Goal: Transaction & Acquisition: Download file/media

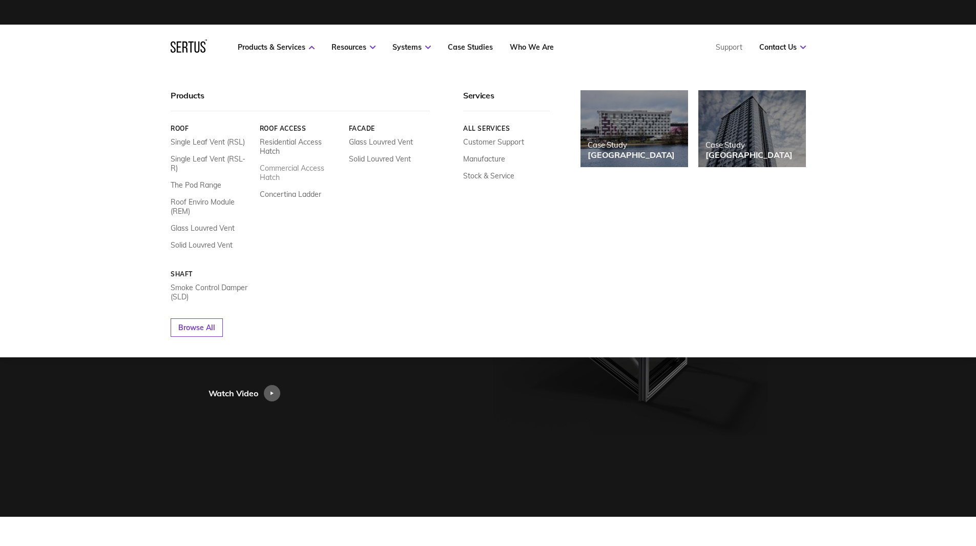
click at [278, 168] on link "Commercial Access Hatch" at bounding box center [299, 173] width 81 height 18
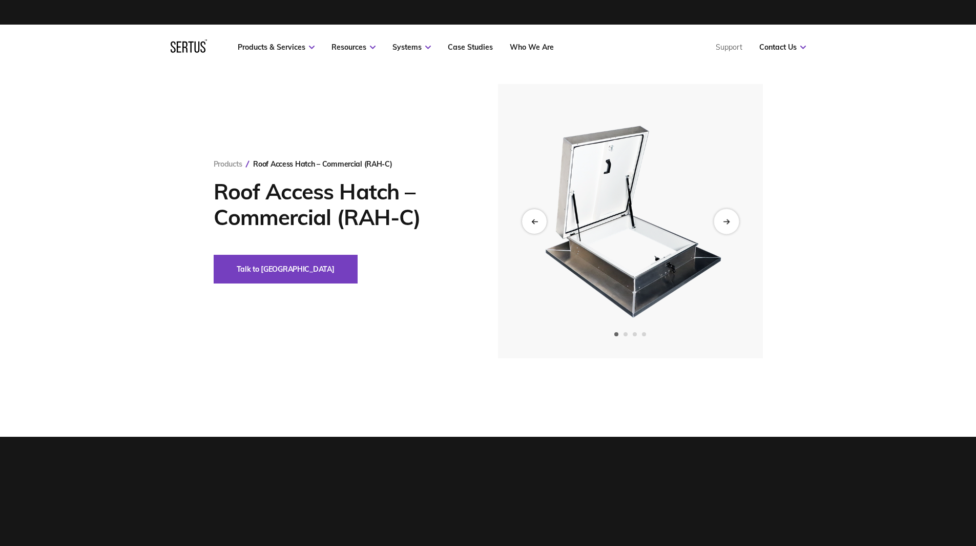
click at [728, 222] on icon "Next slide" at bounding box center [728, 221] width 2 height 4
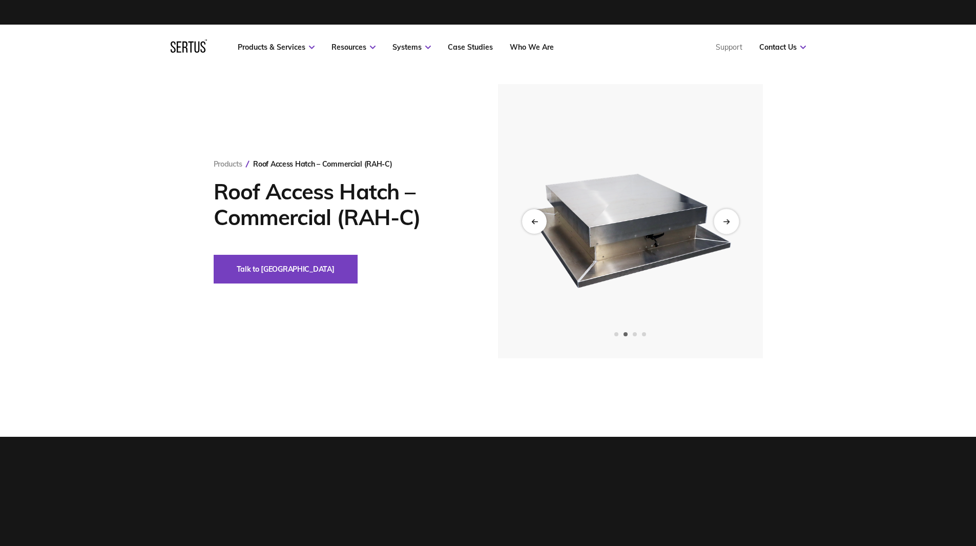
click at [728, 222] on icon "Next slide" at bounding box center [728, 221] width 2 height 4
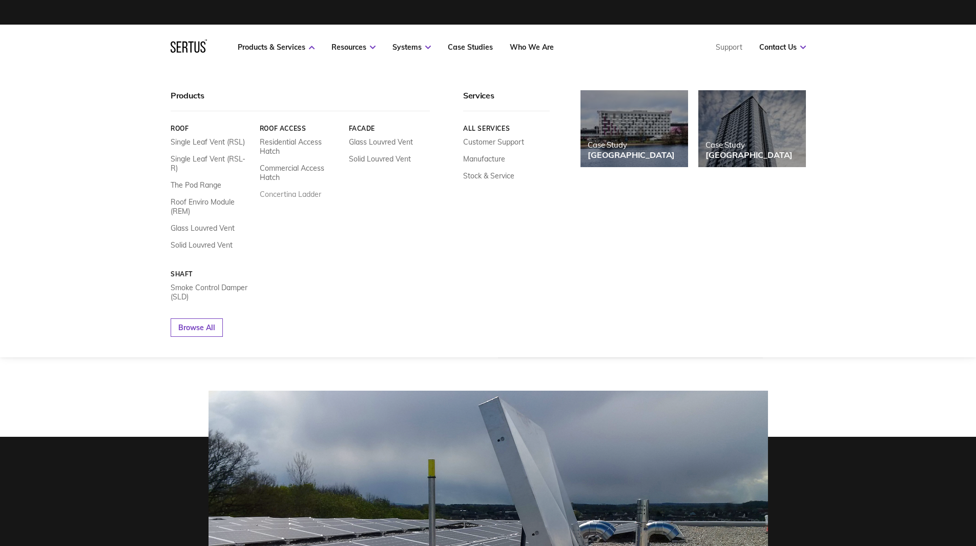
click at [285, 194] on link "Concertina Ladder" at bounding box center [290, 194] width 62 height 9
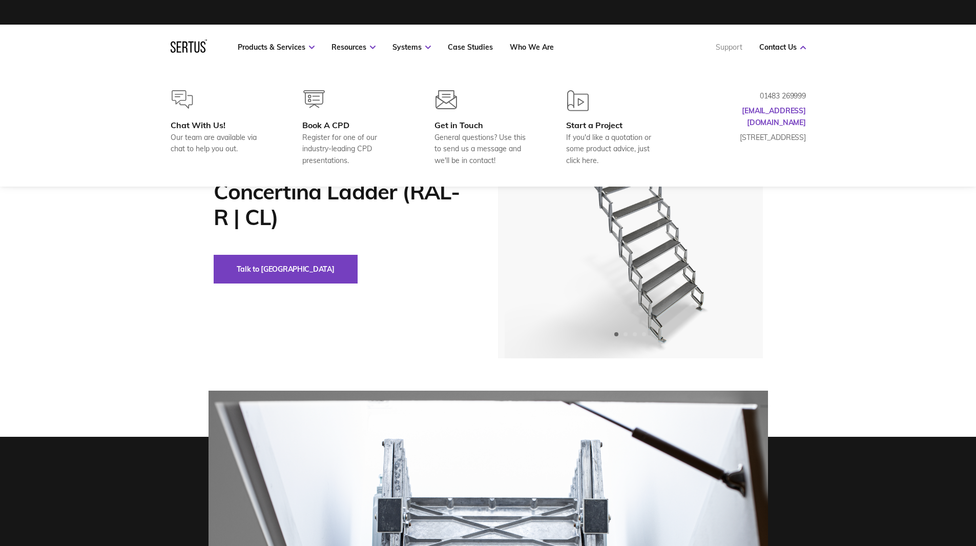
click at [726, 46] on link "Support" at bounding box center [729, 47] width 27 height 9
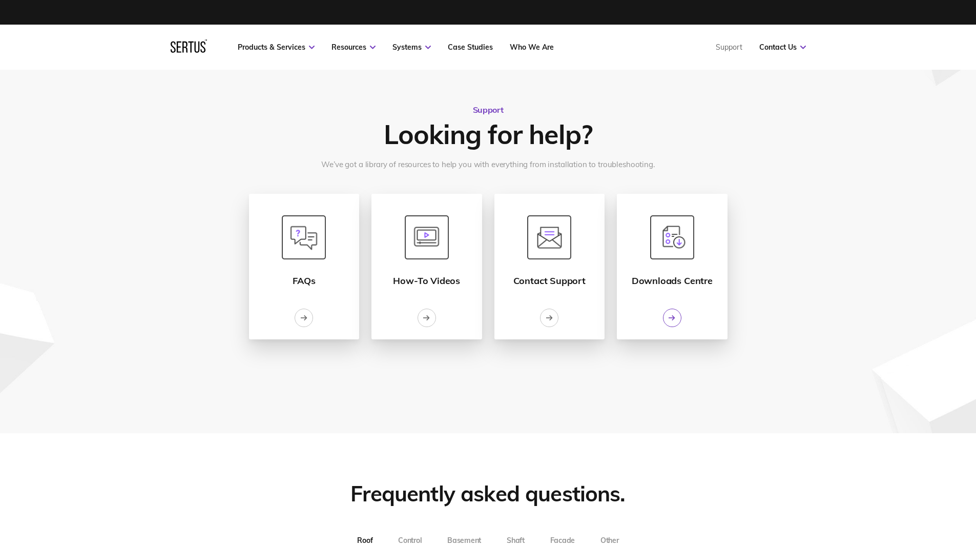
click at [669, 318] on icon at bounding box center [672, 317] width 7 height 7
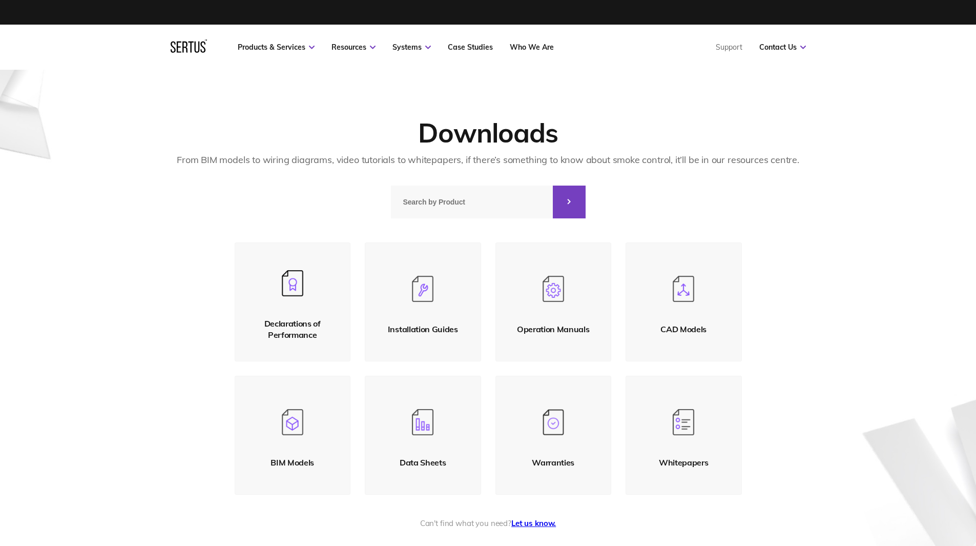
click at [683, 288] on img at bounding box center [684, 289] width 22 height 26
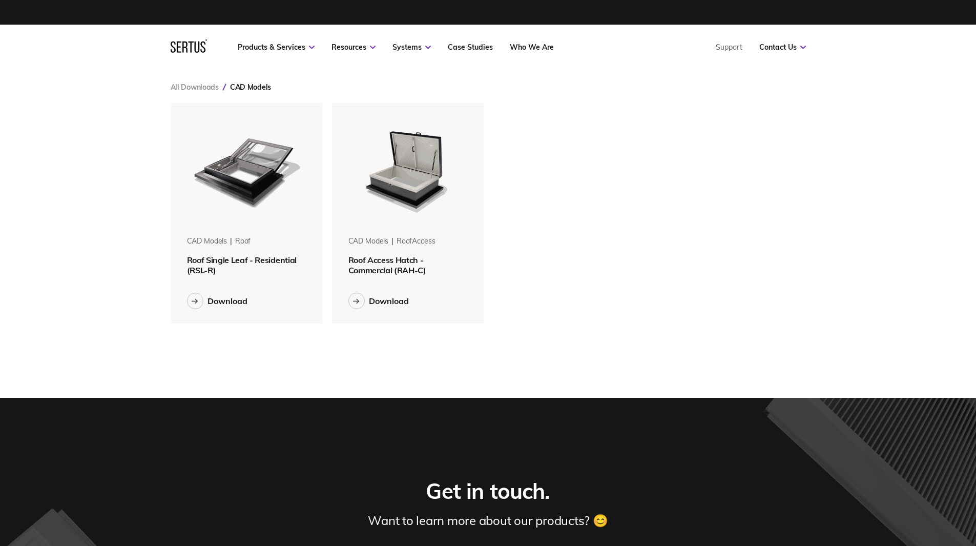
scroll to position [236, 651]
click at [380, 300] on div "Download" at bounding box center [389, 301] width 40 height 10
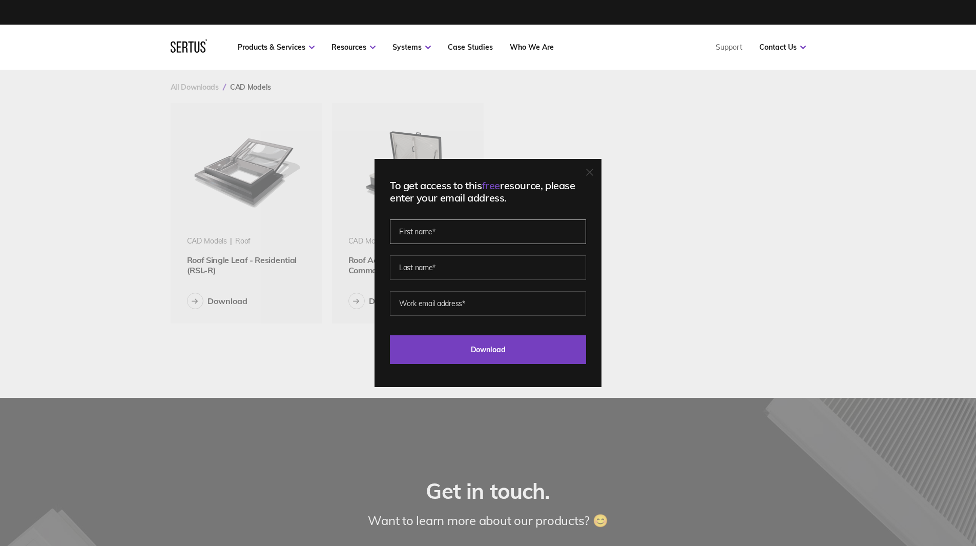
click at [476, 234] on input "text" at bounding box center [488, 231] width 196 height 25
type input "[PERSON_NAME]"
type input "Grant"
click at [466, 307] on input "email" at bounding box center [488, 303] width 196 height 25
type input "[PERSON_NAME][EMAIL_ADDRESS][DOMAIN_NAME]"
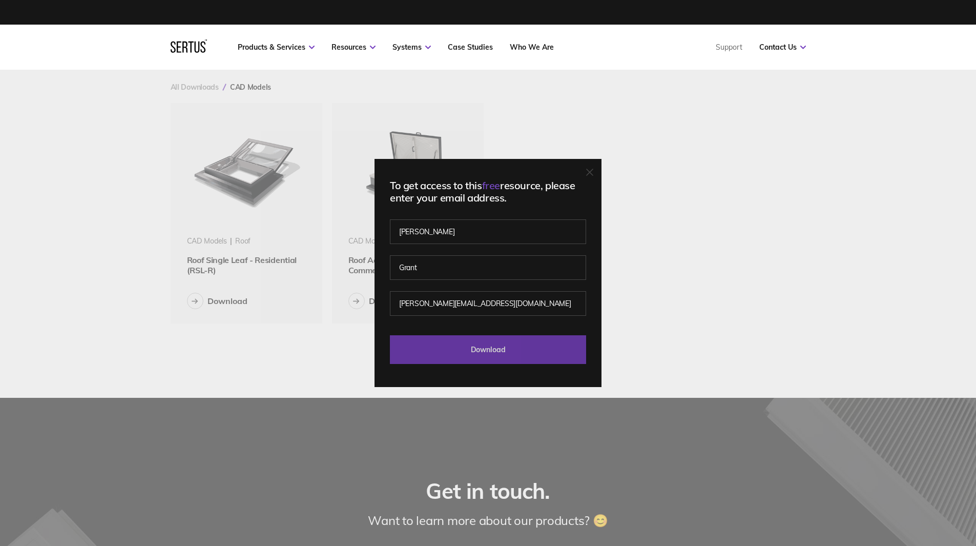
click at [487, 352] on input "Download" at bounding box center [488, 349] width 196 height 29
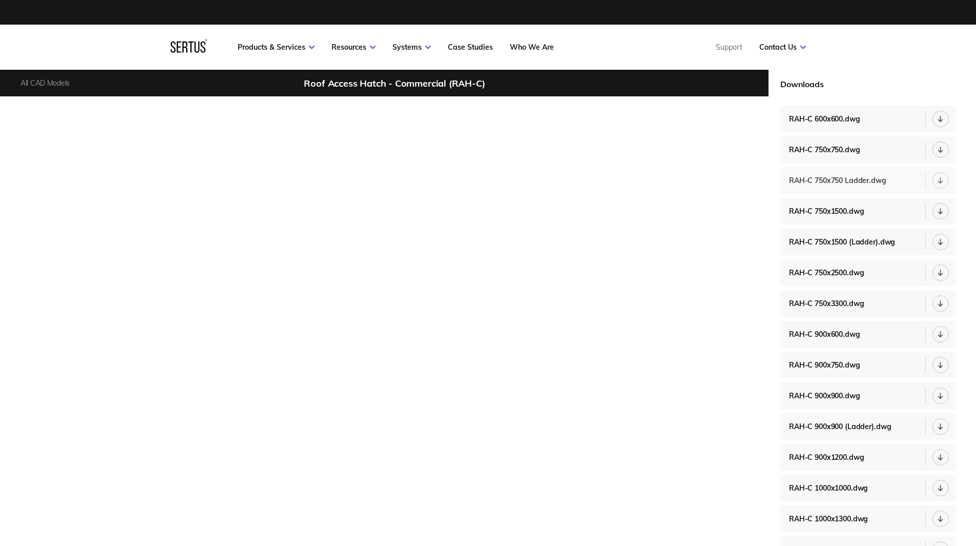
click at [857, 180] on div "RAH-C 750x750 Ladder.dwg" at bounding box center [840, 180] width 103 height 9
click at [848, 239] on div "RAH-C 750x1500 (Ladder).dwg" at bounding box center [844, 241] width 111 height 9
click at [834, 116] on div "RAH-C 600x600.dwg" at bounding box center [827, 118] width 76 height 9
